Goal: Register for event/course

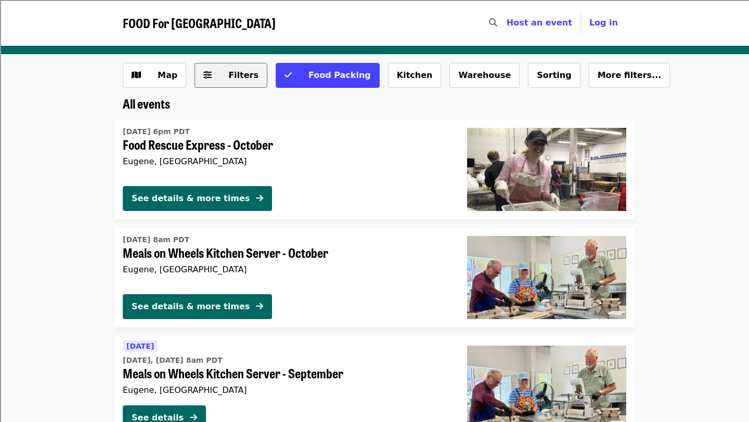
click at [248, 74] on span "Filters" at bounding box center [243, 75] width 30 height 10
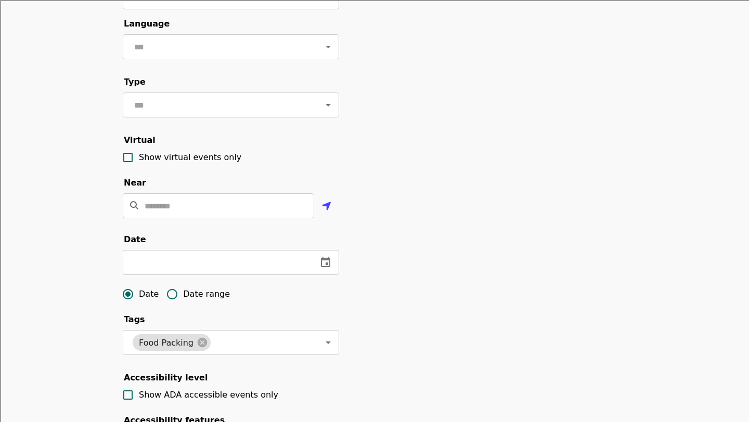
scroll to position [105, 0]
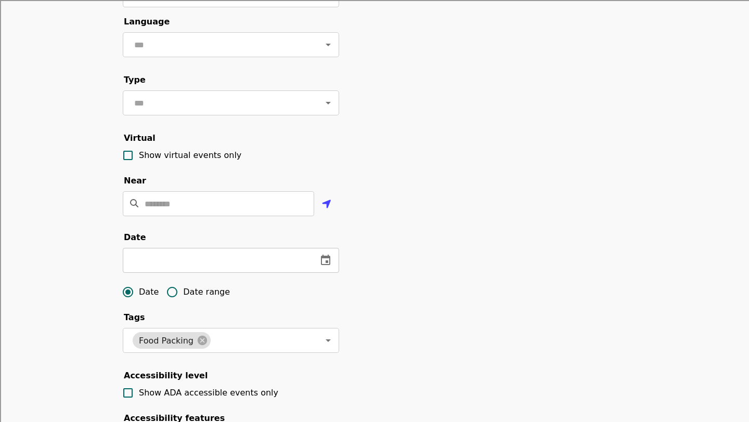
click at [321, 262] on icon "change date" at bounding box center [325, 260] width 9 height 10
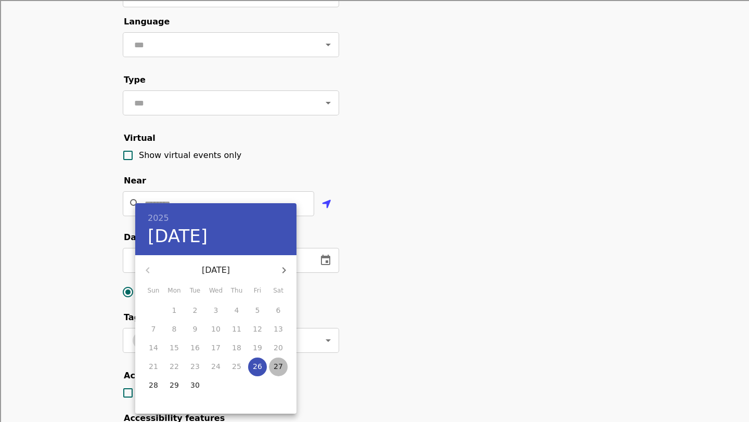
click at [275, 367] on p "27" at bounding box center [278, 367] width 9 height 10
type input "**********"
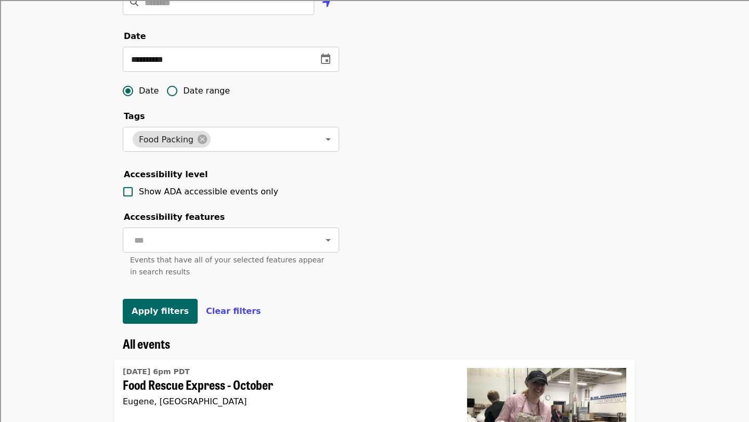
scroll to position [315, 0]
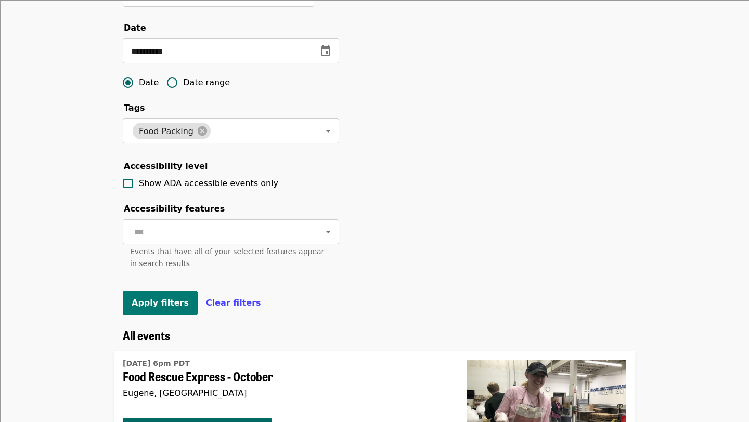
click at [170, 299] on span "Apply filters" at bounding box center [160, 303] width 57 height 10
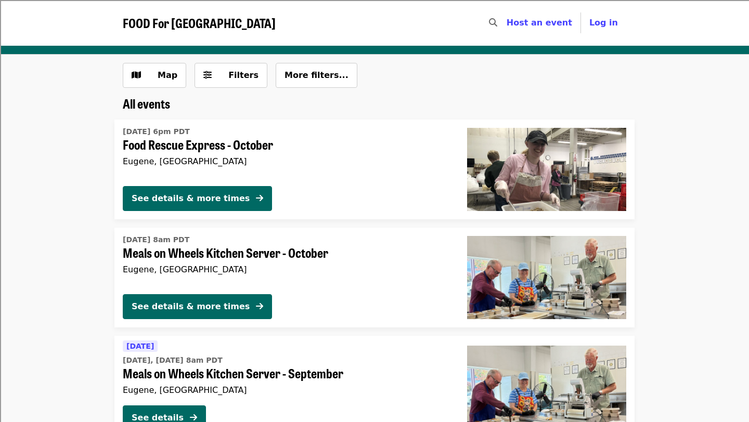
scroll to position [23, 0]
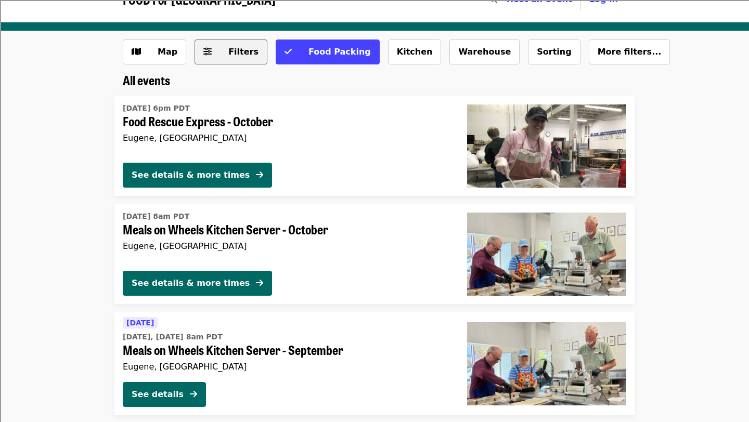
click at [228, 52] on span "Filters" at bounding box center [243, 52] width 30 height 10
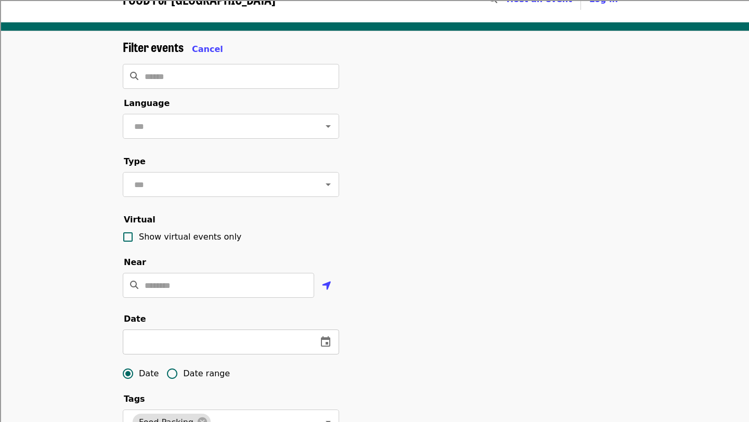
click at [326, 345] on icon "change date" at bounding box center [325, 342] width 9 height 10
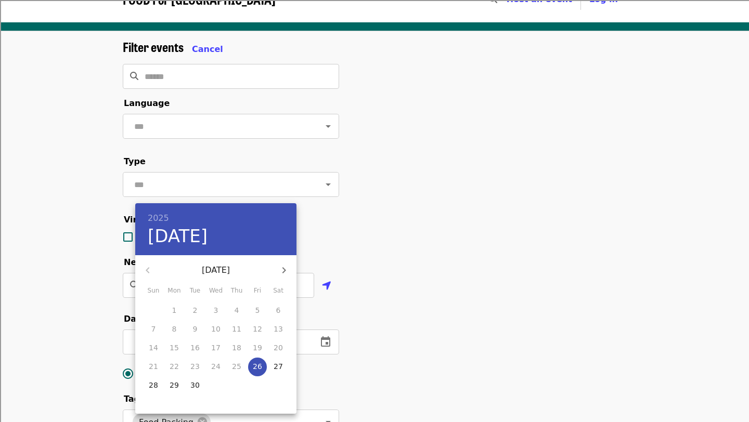
click at [155, 382] on p "28" at bounding box center [153, 385] width 9 height 10
type input "**********"
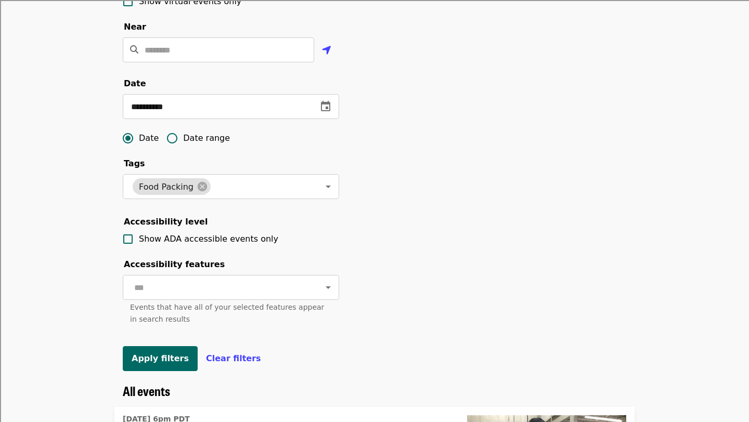
scroll to position [524, 0]
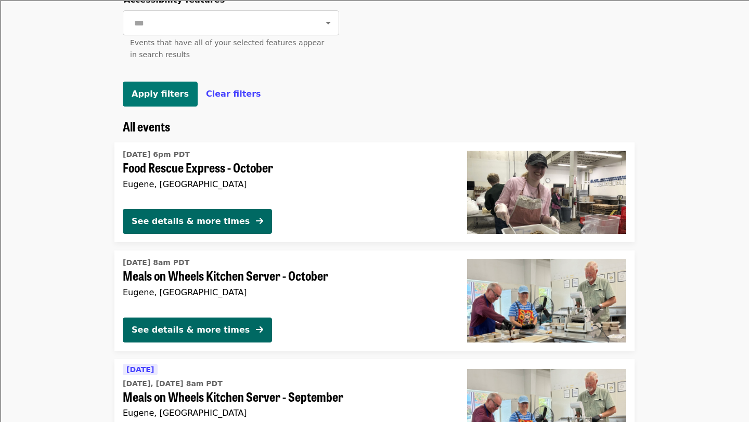
click at [169, 102] on button "Apply filters" at bounding box center [160, 94] width 75 height 25
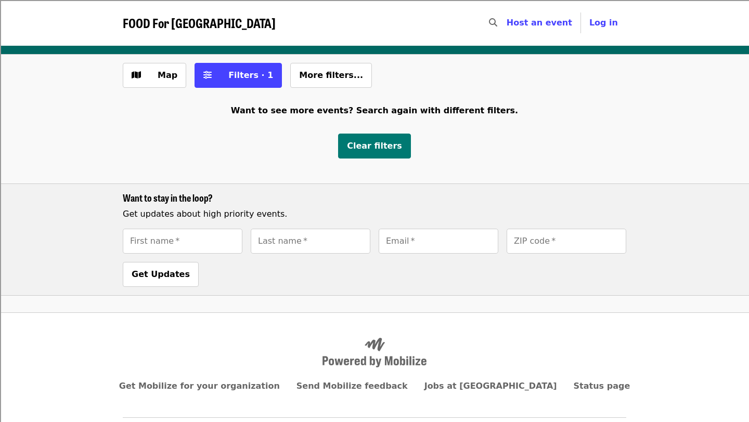
click at [385, 153] on button "Clear filters" at bounding box center [374, 146] width 73 height 25
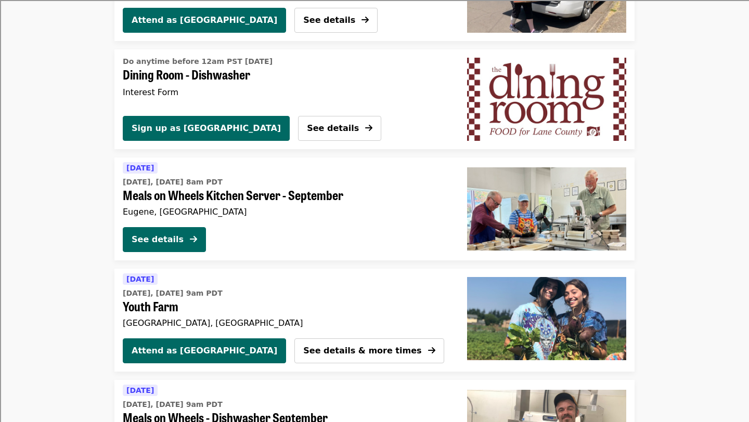
scroll to position [612, 0]
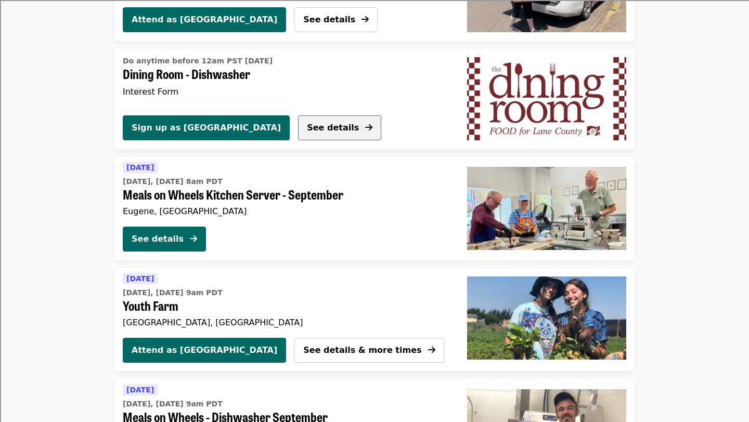
click at [307, 132] on span "See details" at bounding box center [333, 128] width 52 height 10
